Goal: Find specific page/section: Find specific page/section

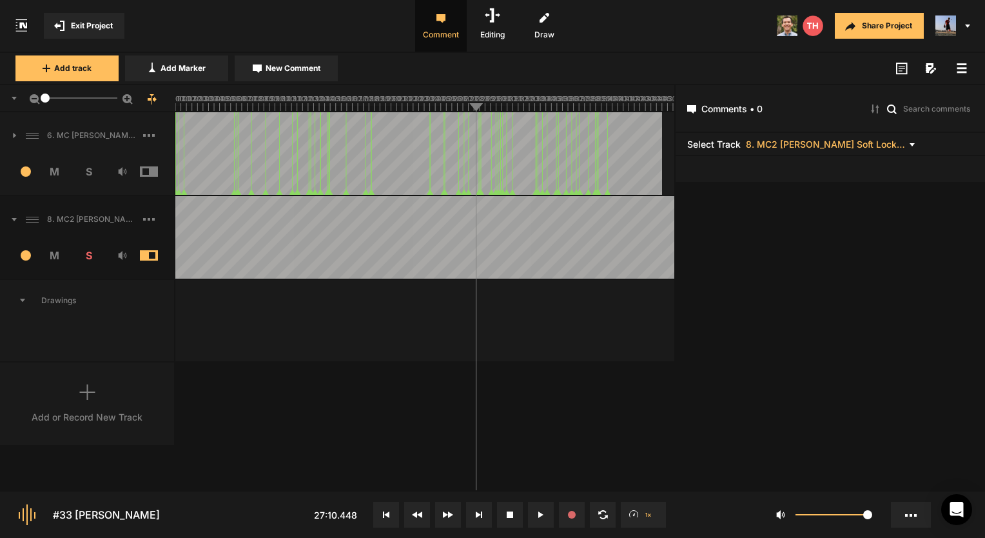
click at [88, 23] on span "Exit Project" at bounding box center [92, 26] width 42 height 12
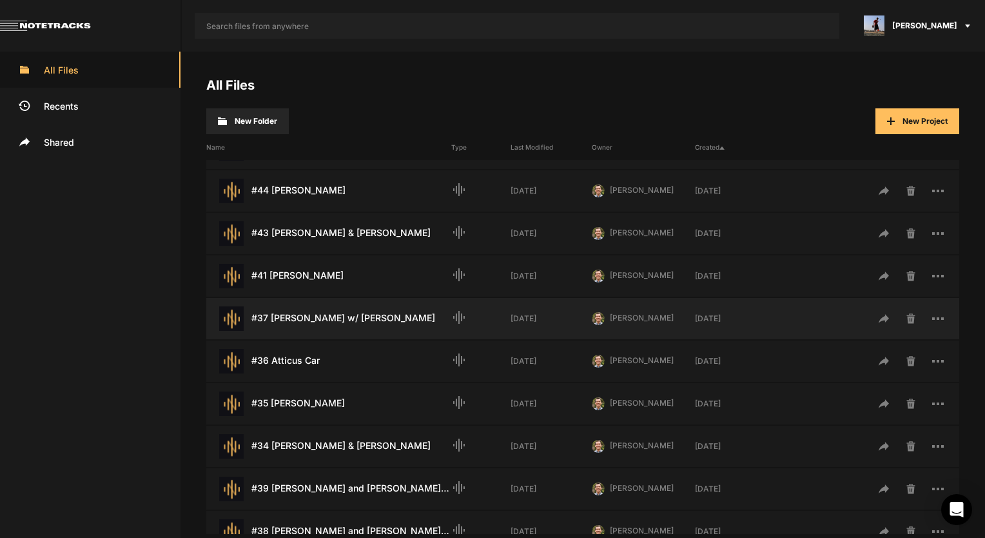
scroll to position [64, 0]
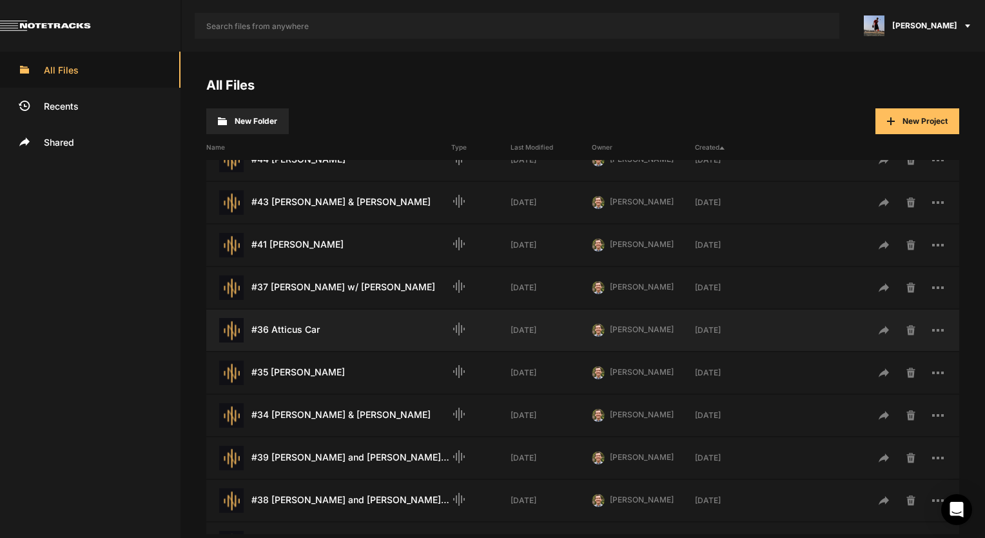
click at [334, 324] on div "#36 Atticus Car Last Modified: [DATE]" at bounding box center [328, 330] width 245 height 25
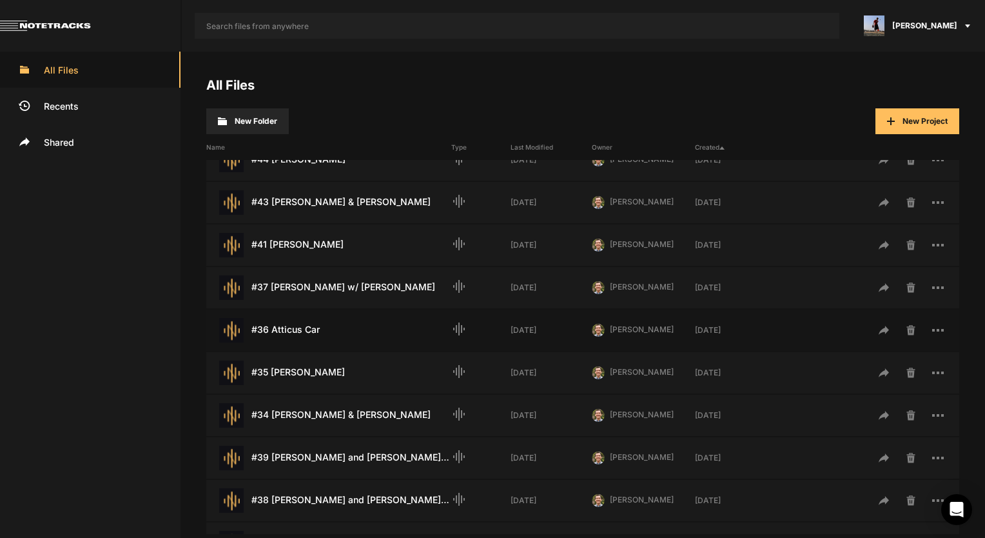
click at [335, 324] on div "#36 Atticus Car Last Modified: [DATE]" at bounding box center [328, 330] width 245 height 25
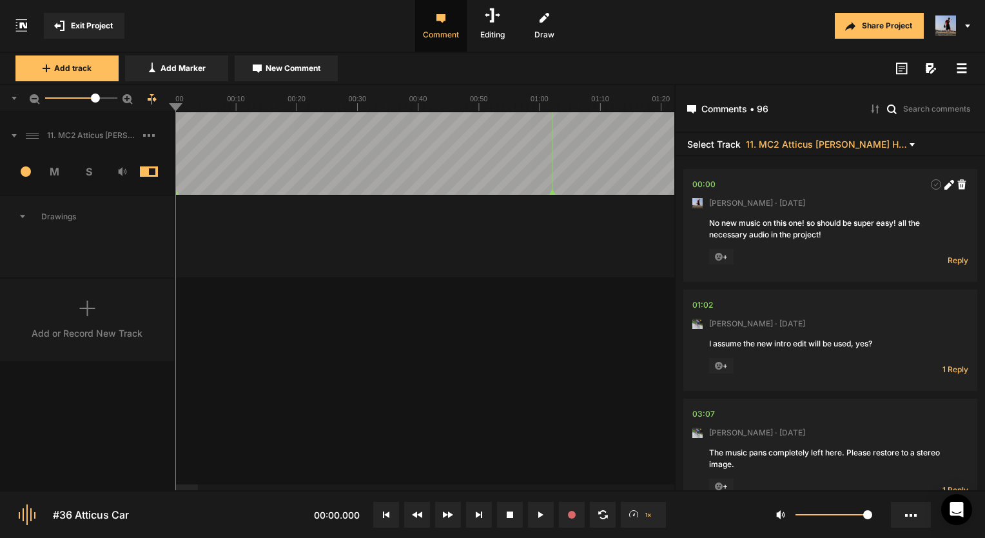
click at [110, 32] on button "Exit Project" at bounding box center [84, 26] width 81 height 26
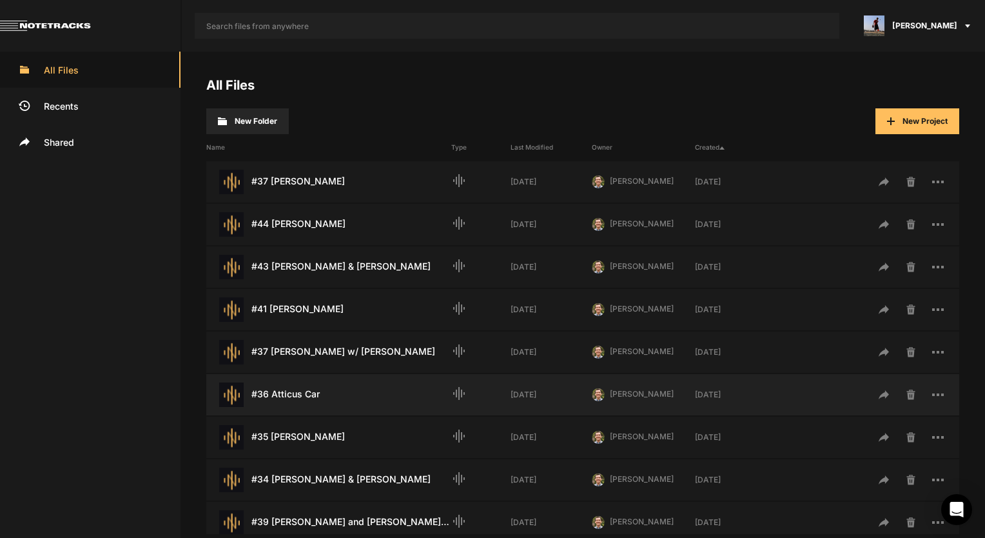
click at [308, 407] on div "#36 Atticus Car Last Modified: [DATE] graphic_eq [DATE] [PERSON_NAME] PH [DATE]" at bounding box center [582, 394] width 753 height 41
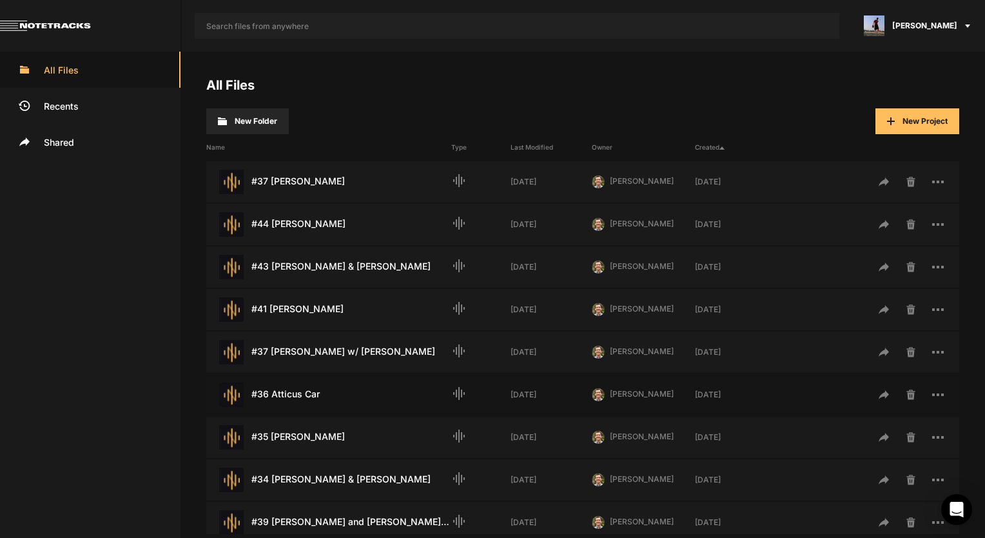
click at [306, 390] on div "#36 Atticus Car Last Modified: [DATE]" at bounding box center [328, 394] width 245 height 25
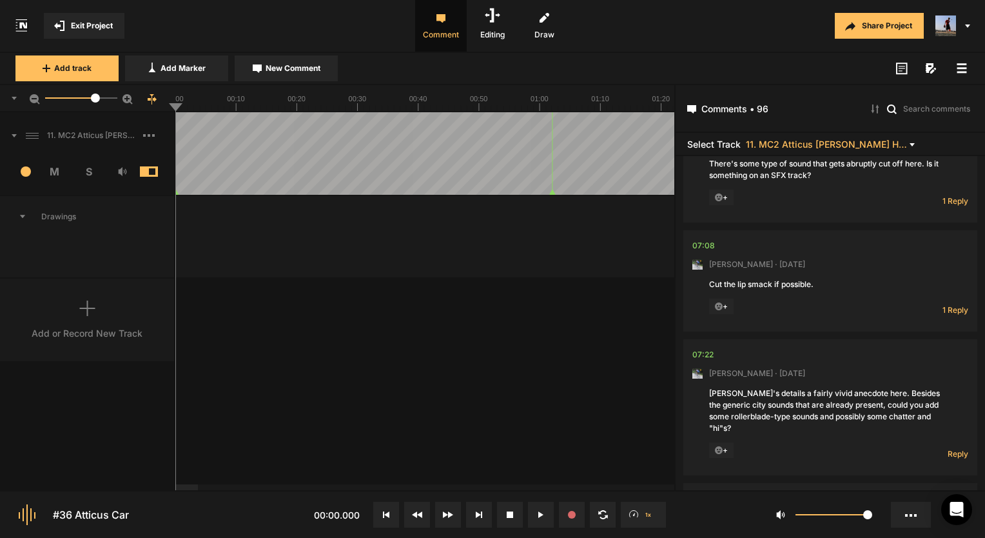
scroll to position [1847, 0]
